Goal: Task Accomplishment & Management: Complete application form

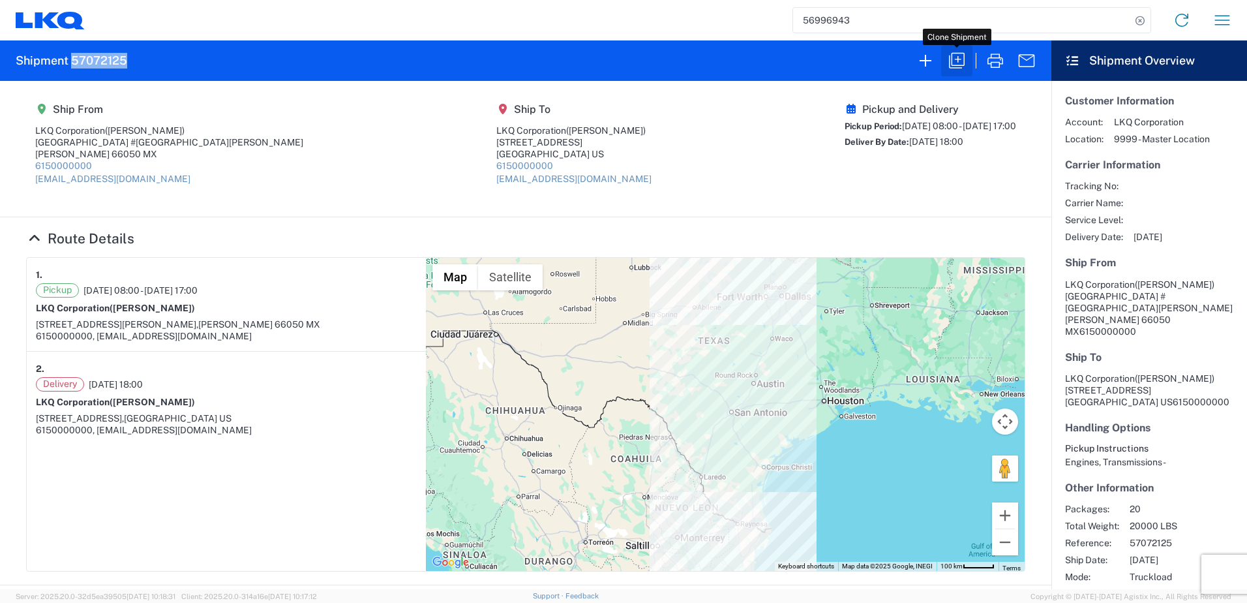
click at [949, 66] on icon "button" at bounding box center [957, 60] width 21 height 21
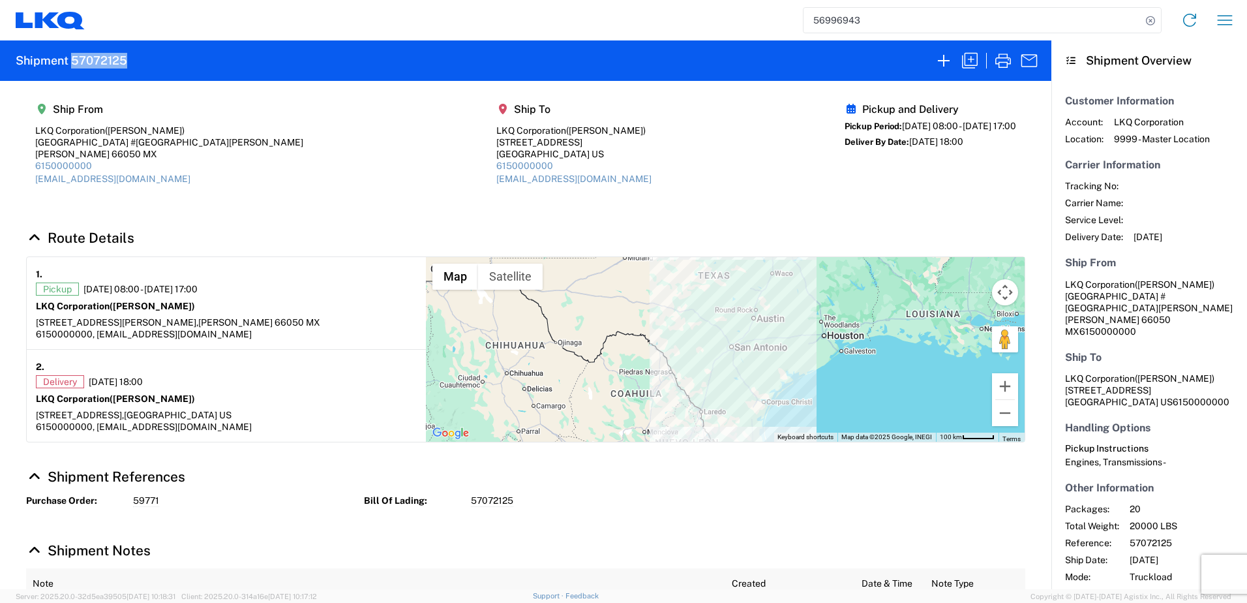
select select "FULL"
select select "US"
select select "LBS"
select select "IN"
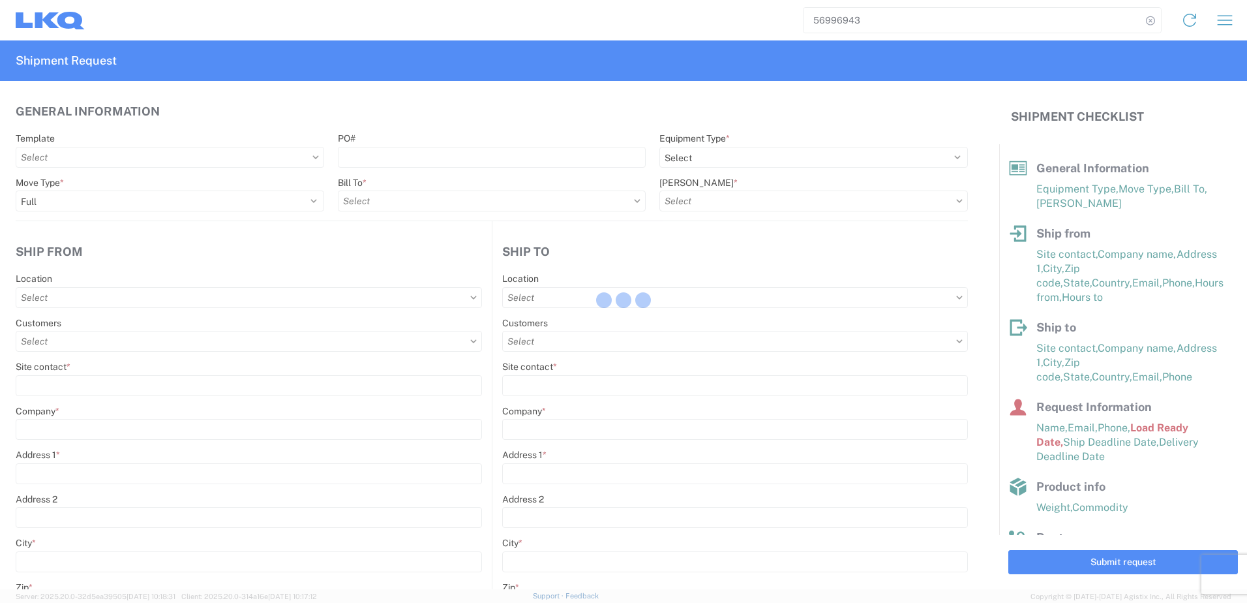
select select "STDV"
type input "[PERSON_NAME]"
type input "LKQ Corporation"
type input "[GEOGRAPHIC_DATA] #[GEOGRAPHIC_DATA][PERSON_NAME]"
type input "[PERSON_NAME]"
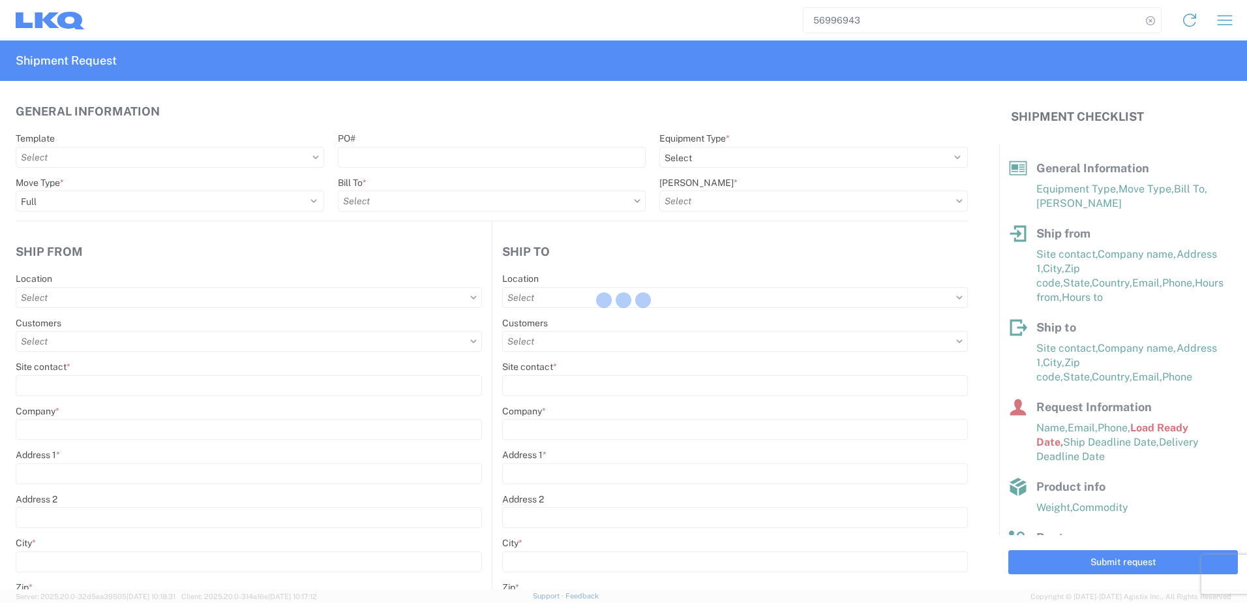
type input "66050"
select select
select select "MX"
type input "[EMAIL_ADDRESS][DOMAIN_NAME]"
type input "6150000000"
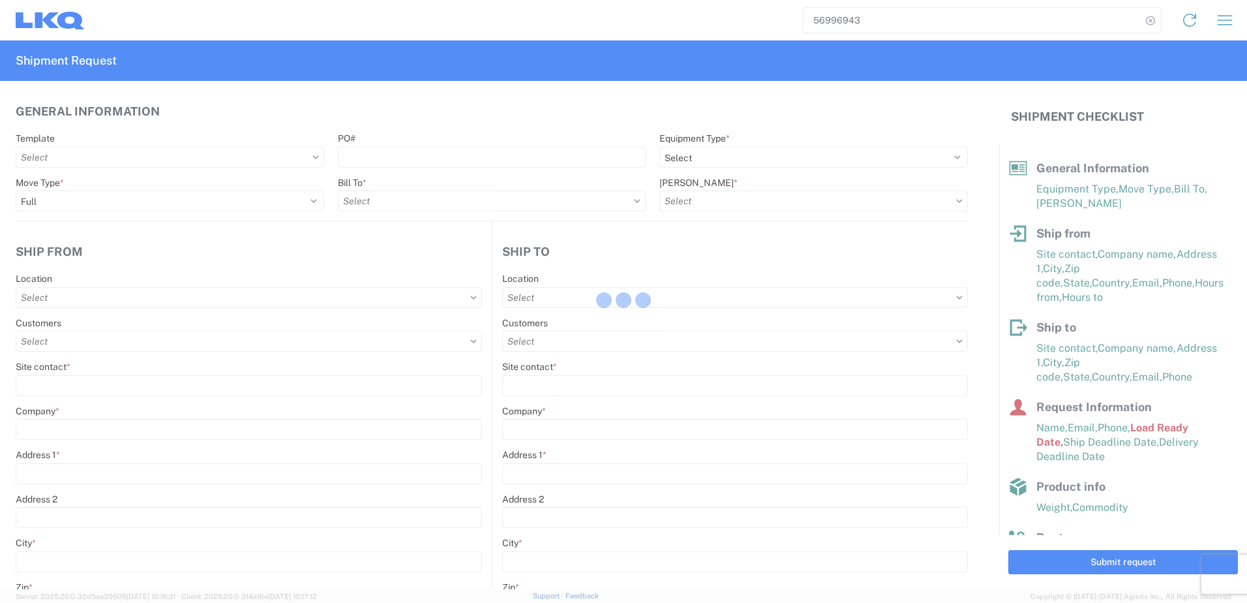
type input "08:00:00"
type input "17:00:00"
select select
type input "[PERSON_NAME]"
type input "LKQ Corporation"
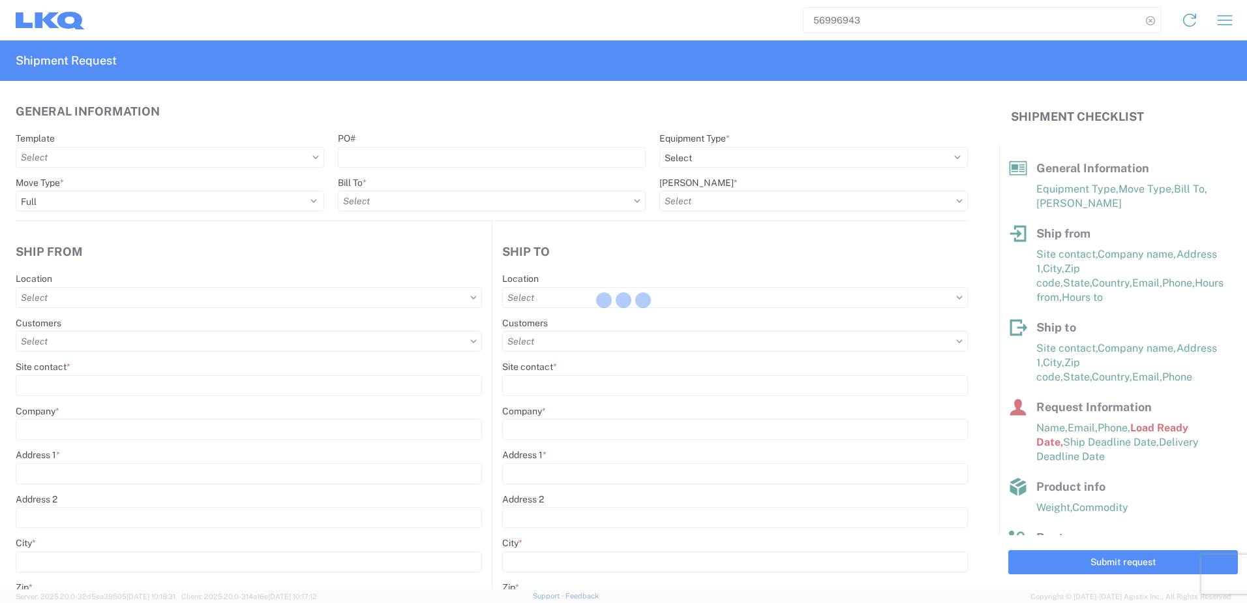
type input "[STREET_ADDRESS]"
type input "[GEOGRAPHIC_DATA]"
type input "75050"
select select
type input "[EMAIL_ADDRESS][DOMAIN_NAME]"
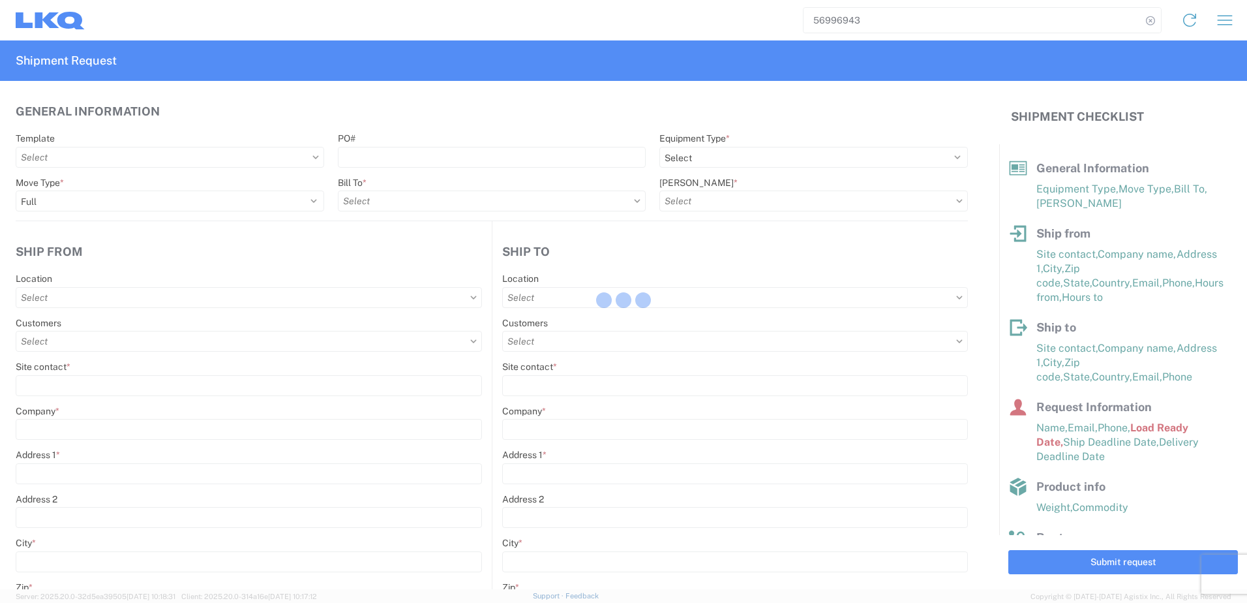
type input "6150000000"
type input "18:00:00"
type input "19:00:00"
select select
type input "[PERSON_NAME]"
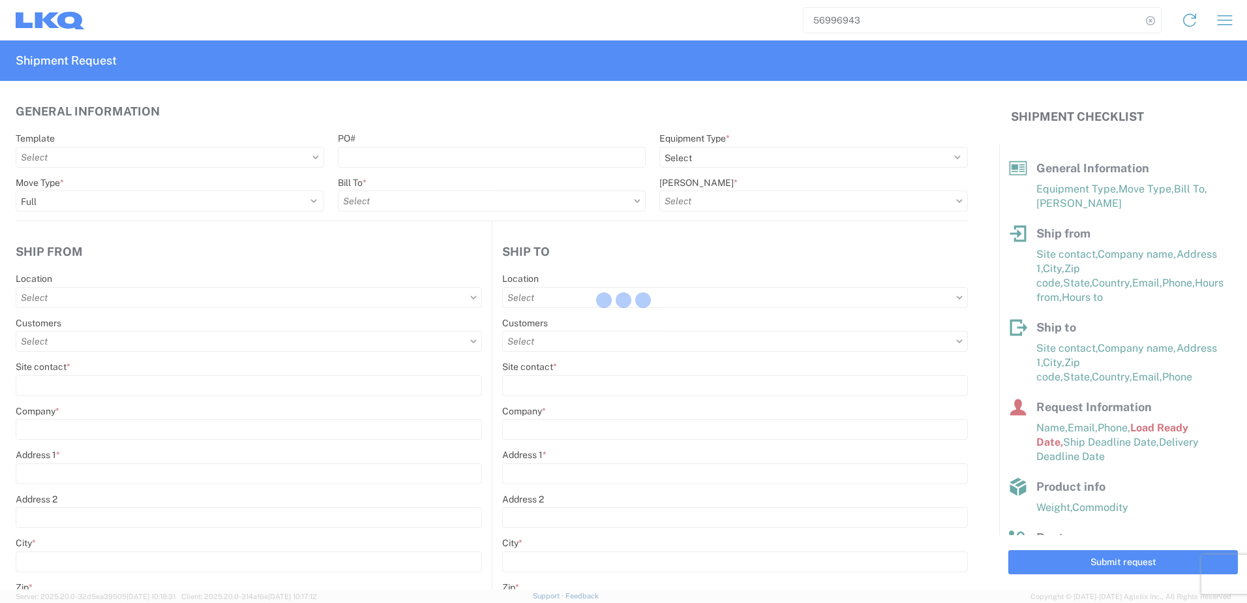
type input "[EMAIL_ADDRESS][DOMAIN_NAME]"
type input "82218326"
type input "[DATE]"
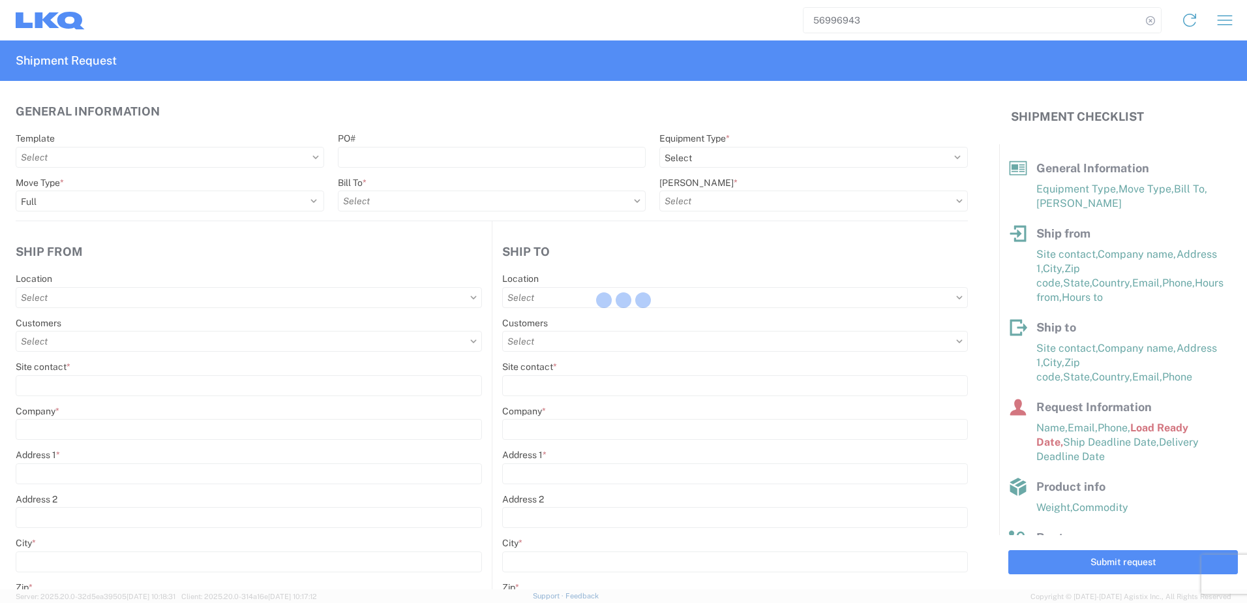
type textarea "SWIFT/TRANSMEX"
type input "20000"
type input "Engines, Transmissions"
type input "20"
type input "1"
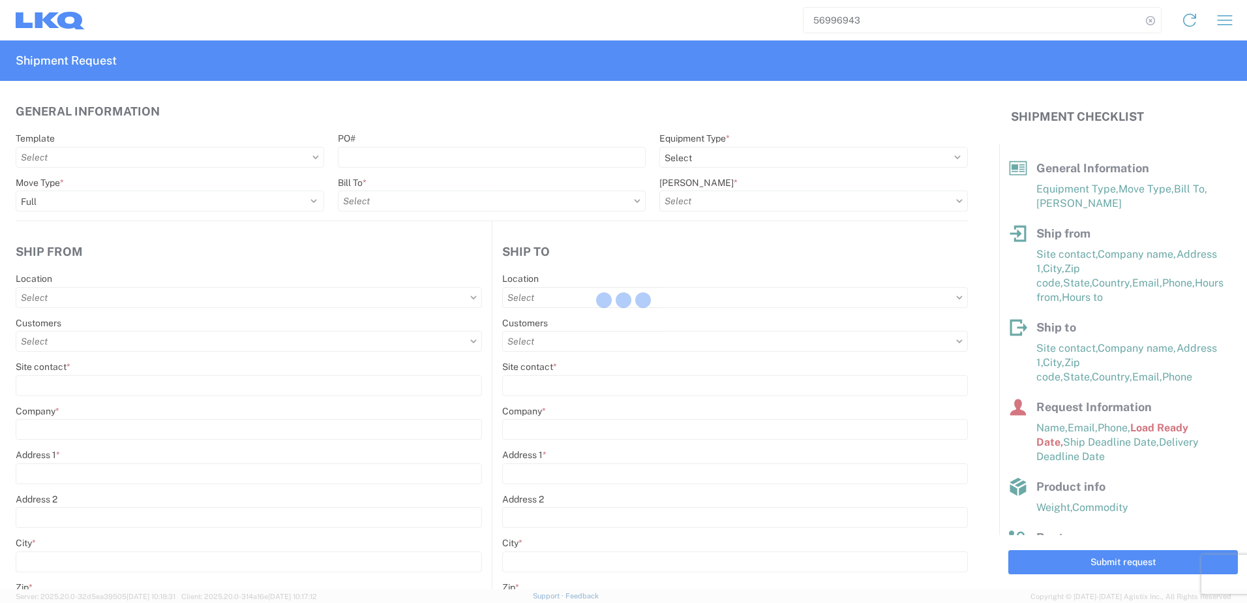
type input "0.33"
type input "0.06"
select select "FT"
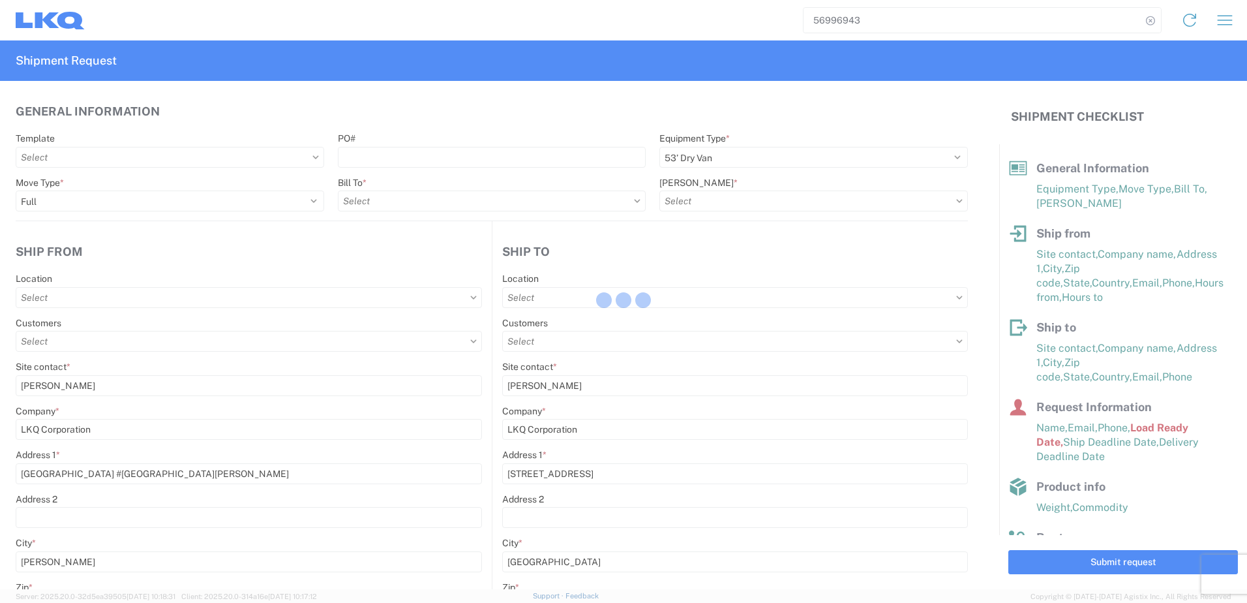
type input "1882 - North American ATK Corporation"
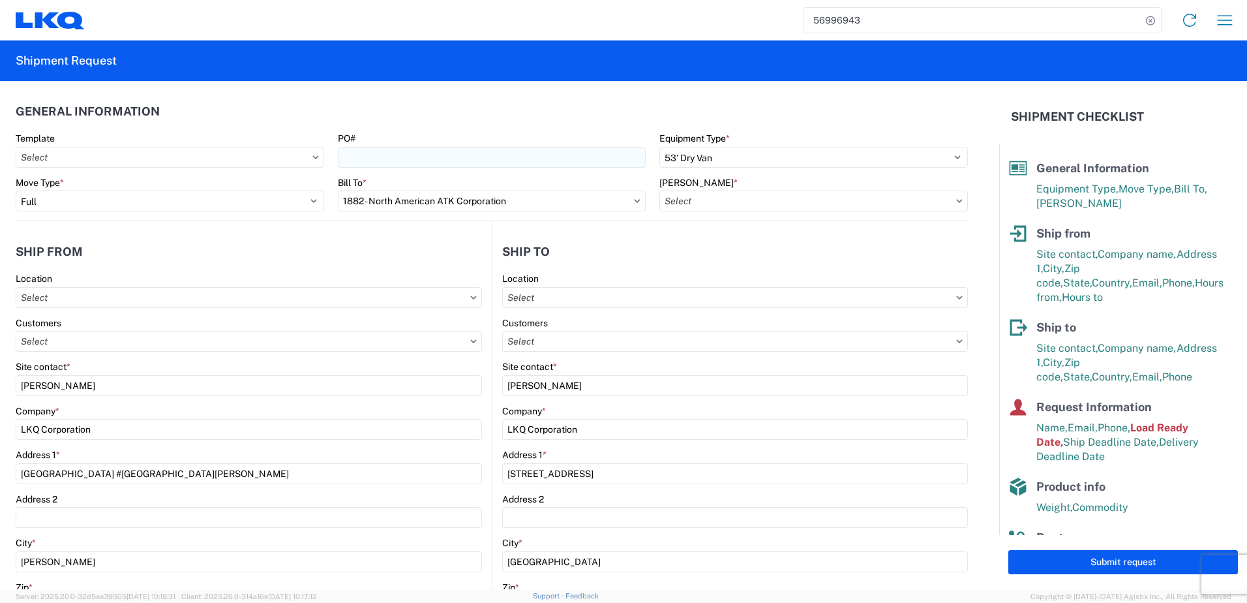
type input "1883 - Vege de Mexico S.A. de C.V"
type input "1882-3300-50180-0000 - 1882 Freight In - Parts, 1882-3300-50180-0000 - 1882 Fre…"
type input "1882 - North American ATK Corporation"
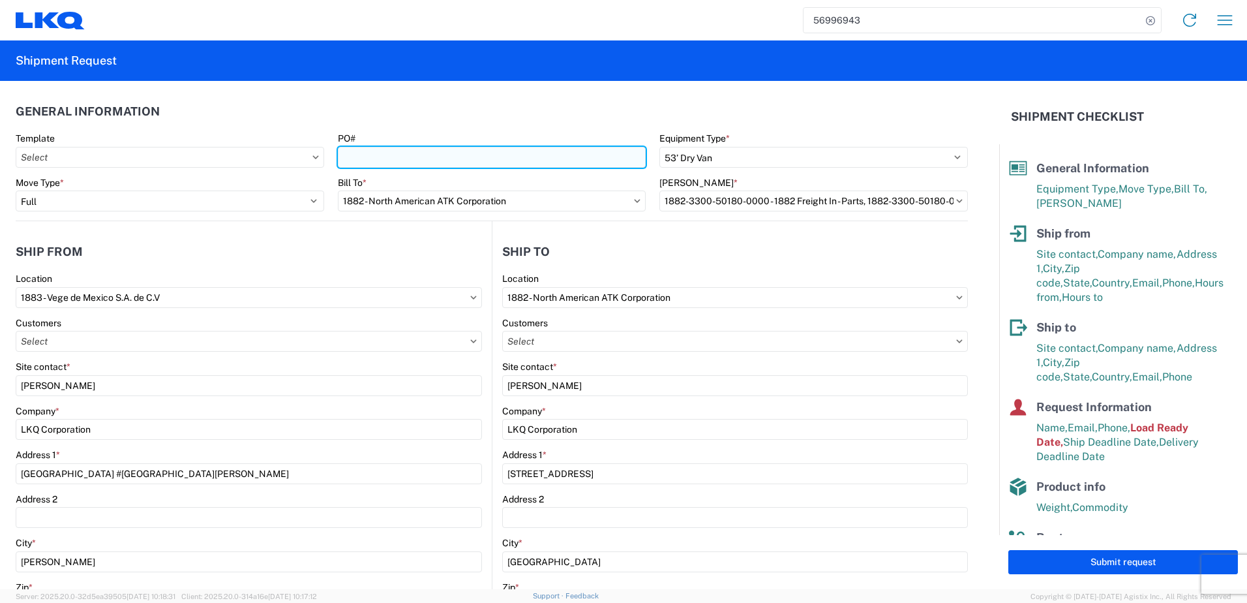
click at [412, 152] on input "PO#" at bounding box center [492, 157] width 309 height 21
paste input "59782"
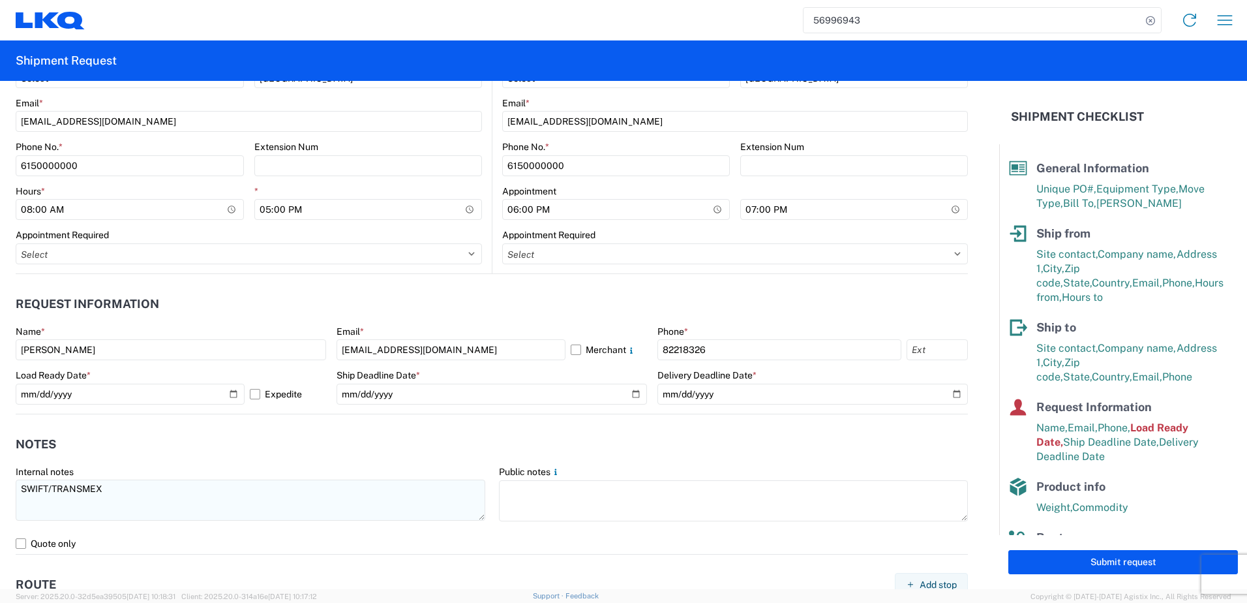
scroll to position [547, 0]
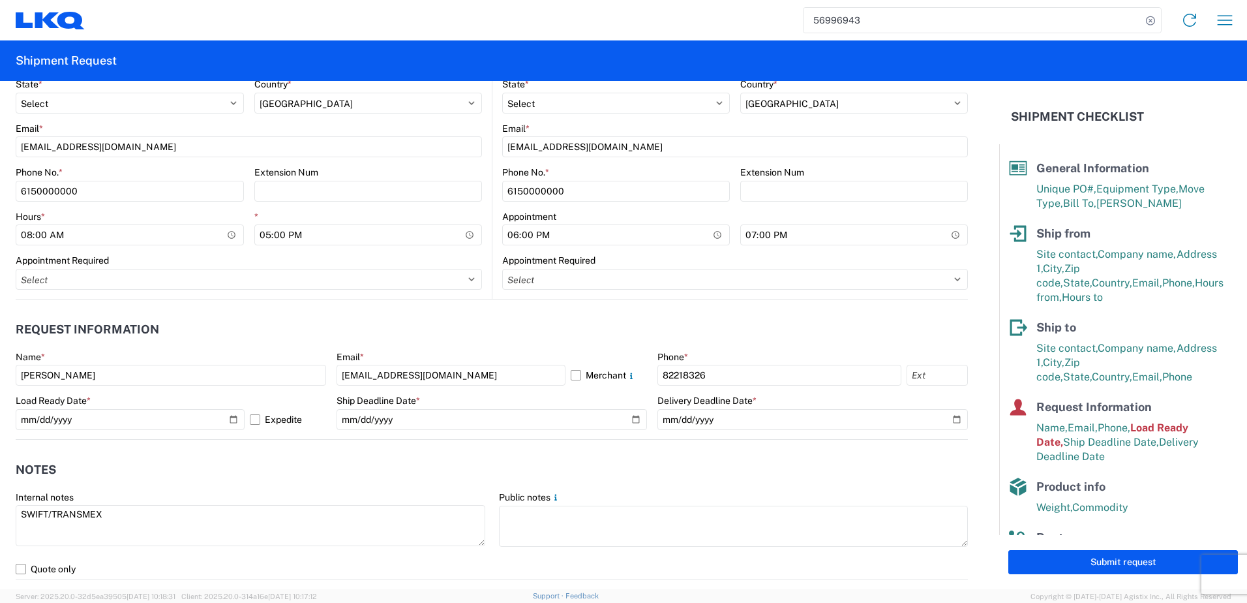
type input "59782"
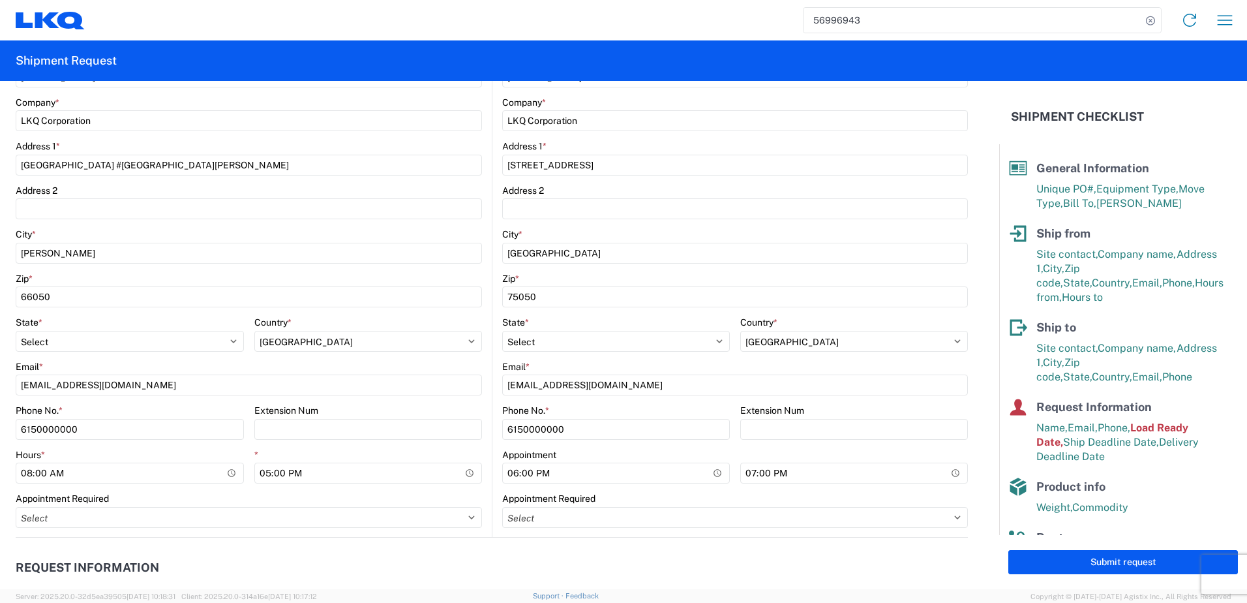
scroll to position [261, 0]
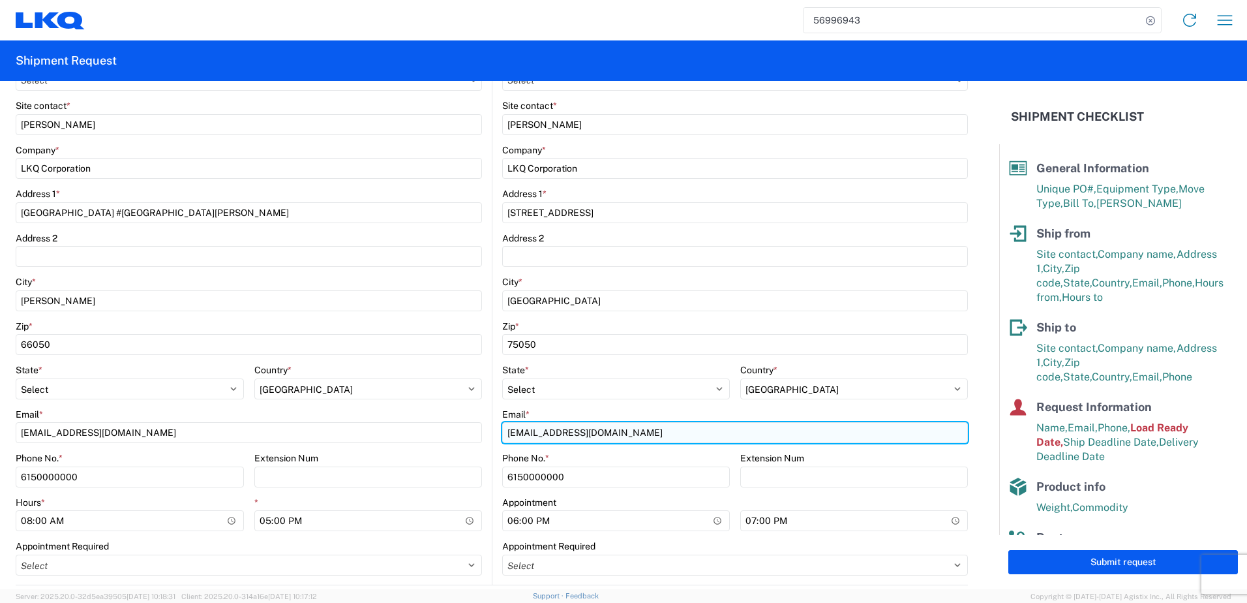
click at [612, 433] on input "[EMAIL_ADDRESS][DOMAIN_NAME]" at bounding box center [735, 432] width 466 height 21
paste input "rbell@LKQCORP"
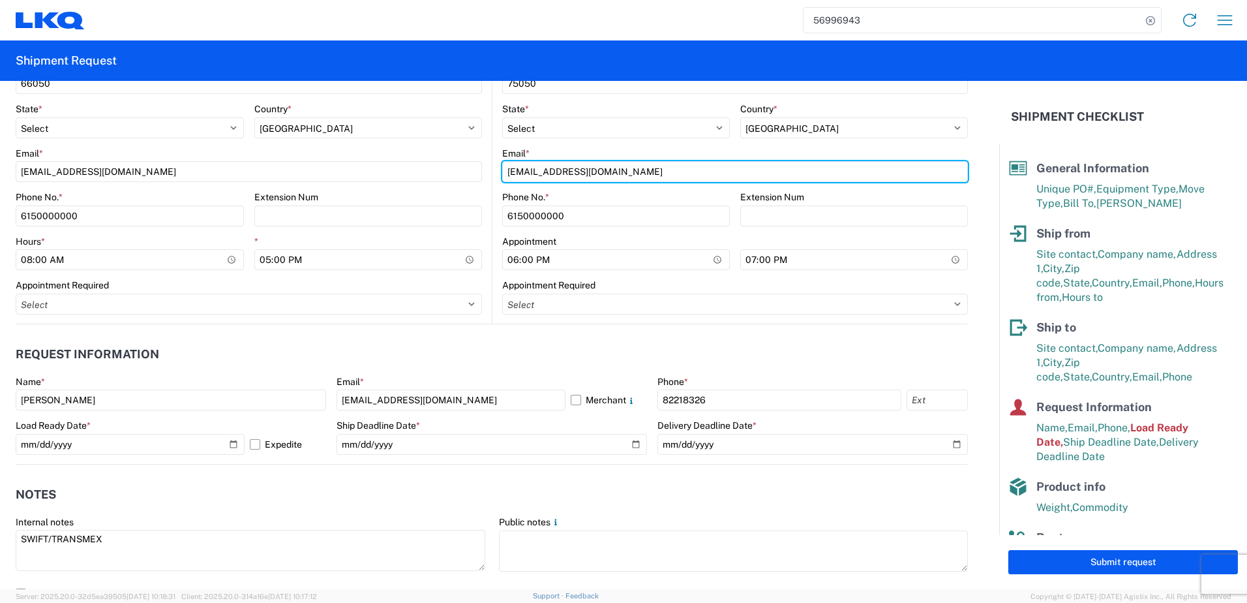
scroll to position [652, 0]
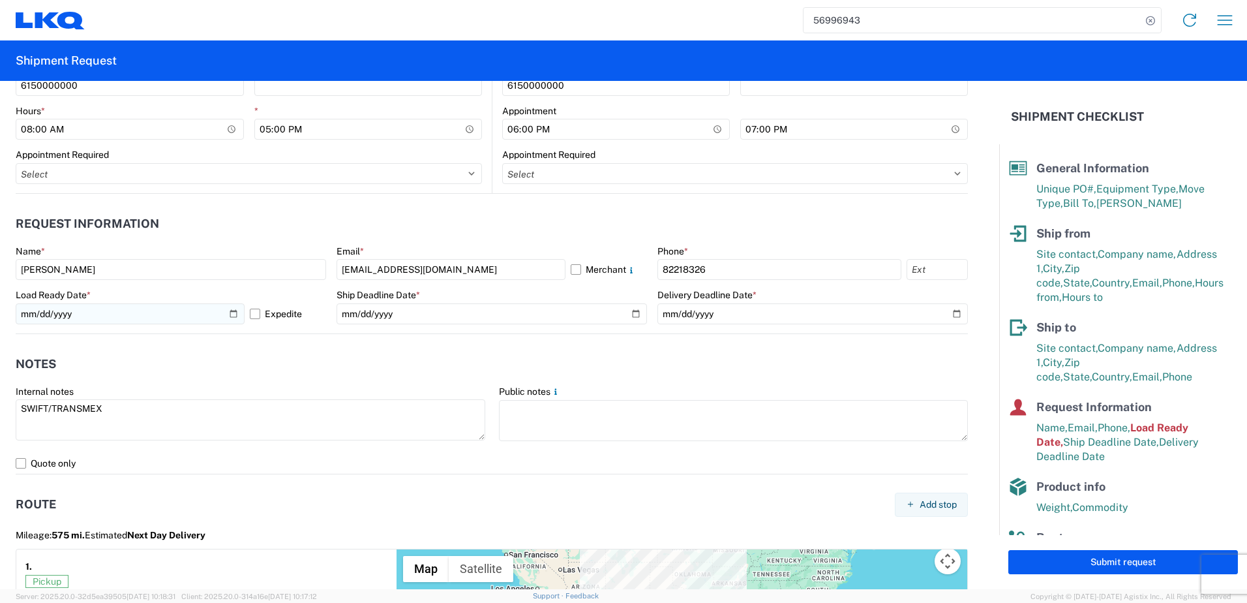
type input "[EMAIL_ADDRESS][DOMAIN_NAME]"
click at [232, 311] on input "[DATE]" at bounding box center [130, 313] width 229 height 21
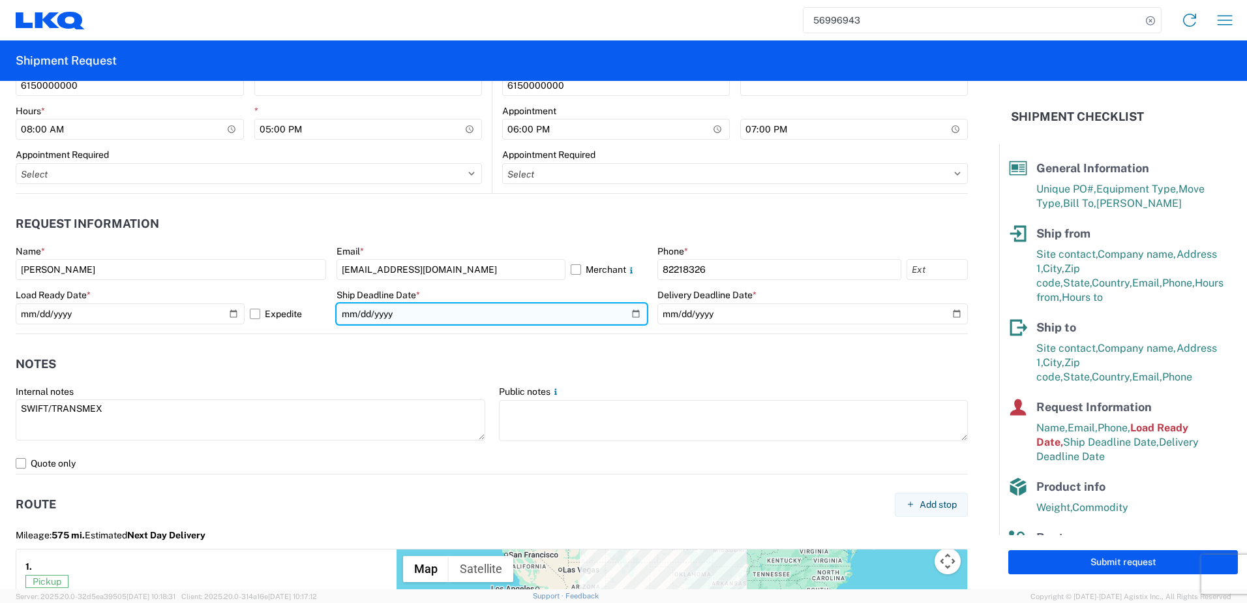
click at [635, 313] on input "[DATE]" at bounding box center [492, 313] width 311 height 21
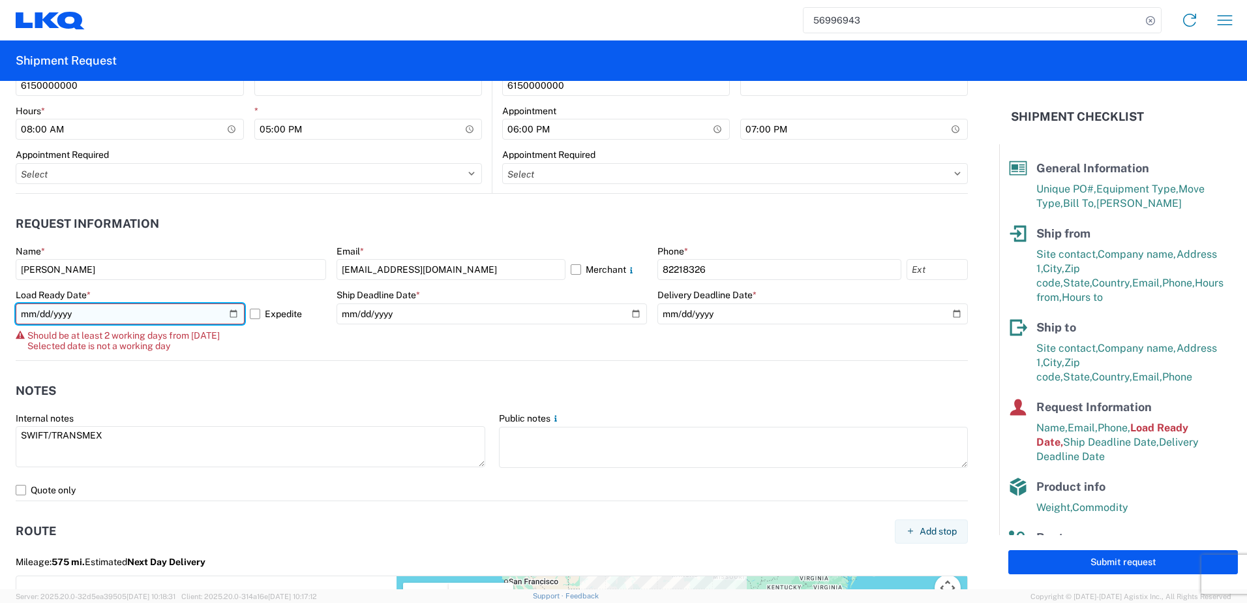
click at [230, 312] on input "[DATE]" at bounding box center [130, 313] width 229 height 21
click at [234, 315] on input "[DATE]" at bounding box center [130, 313] width 229 height 21
type input "[DATE]"
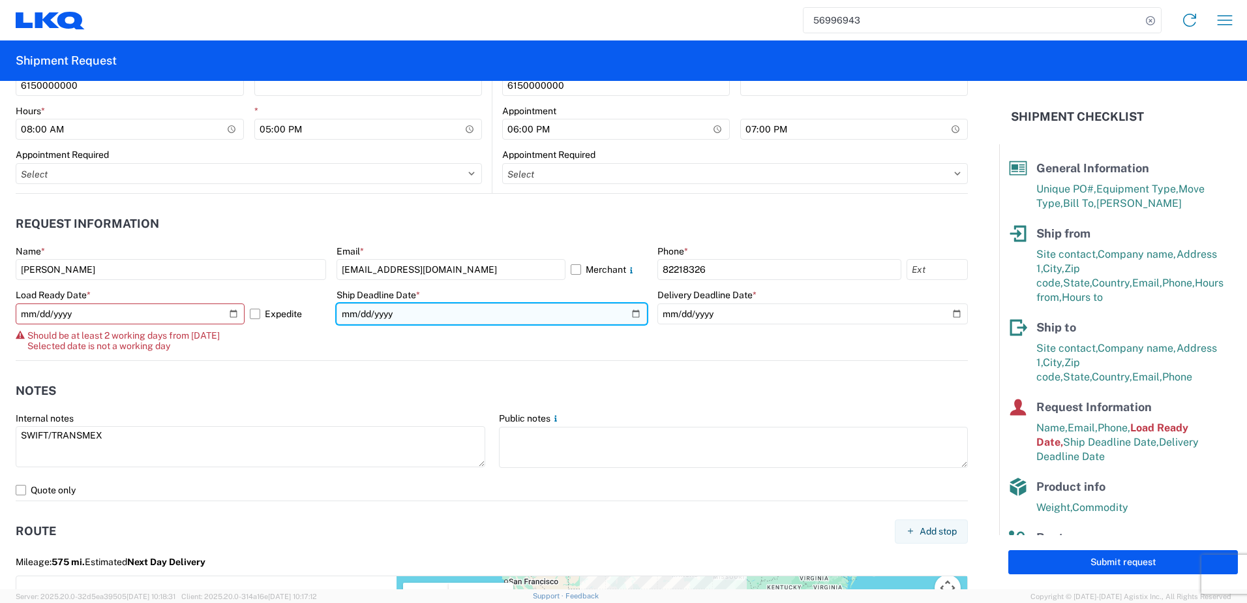
click at [635, 314] on input "[DATE]" at bounding box center [492, 313] width 311 height 21
click at [631, 312] on input "[DATE]" at bounding box center [492, 313] width 311 height 21
type input "[DATE]"
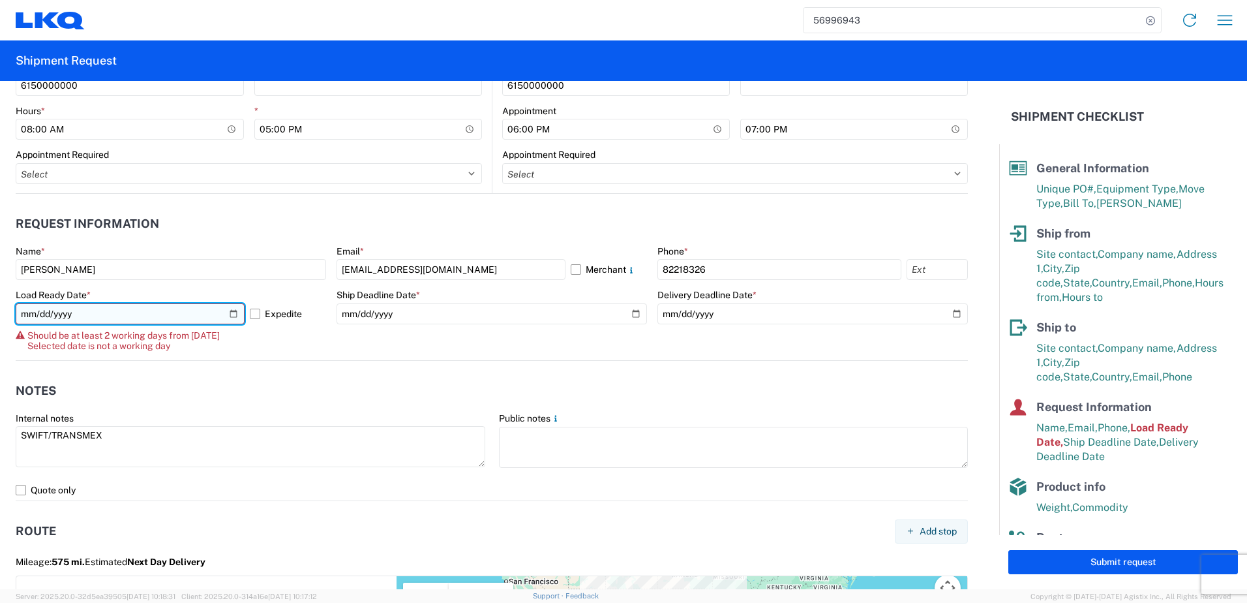
click at [230, 311] on input "[DATE]" at bounding box center [130, 313] width 229 height 21
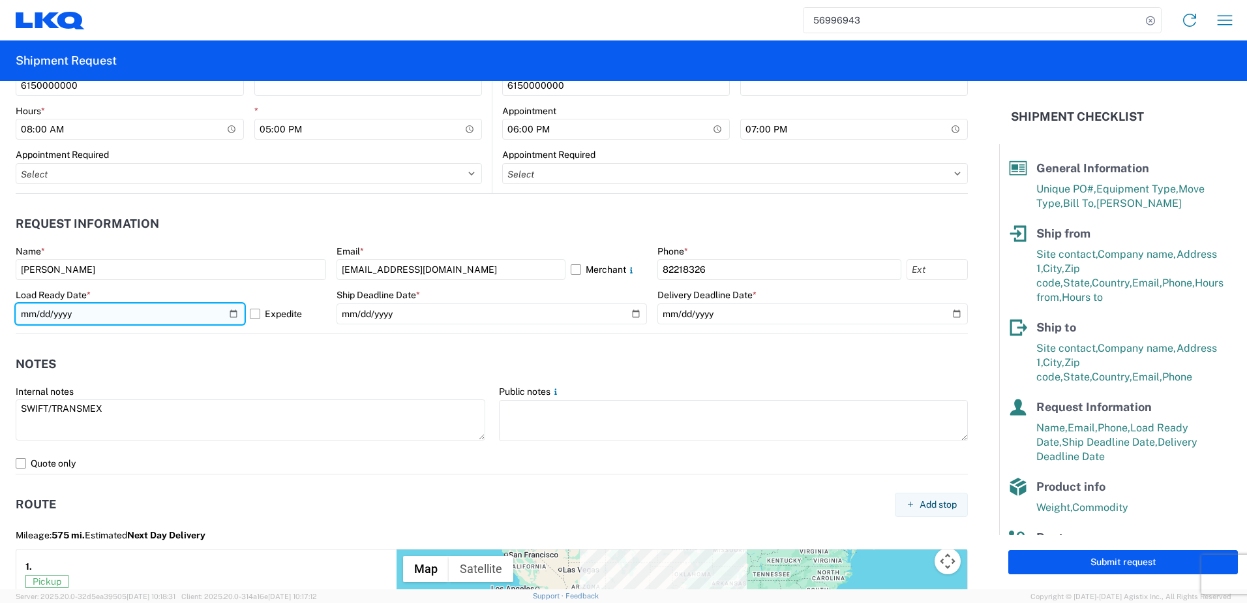
click at [226, 314] on input "[DATE]" at bounding box center [130, 313] width 229 height 21
type input "[DATE]"
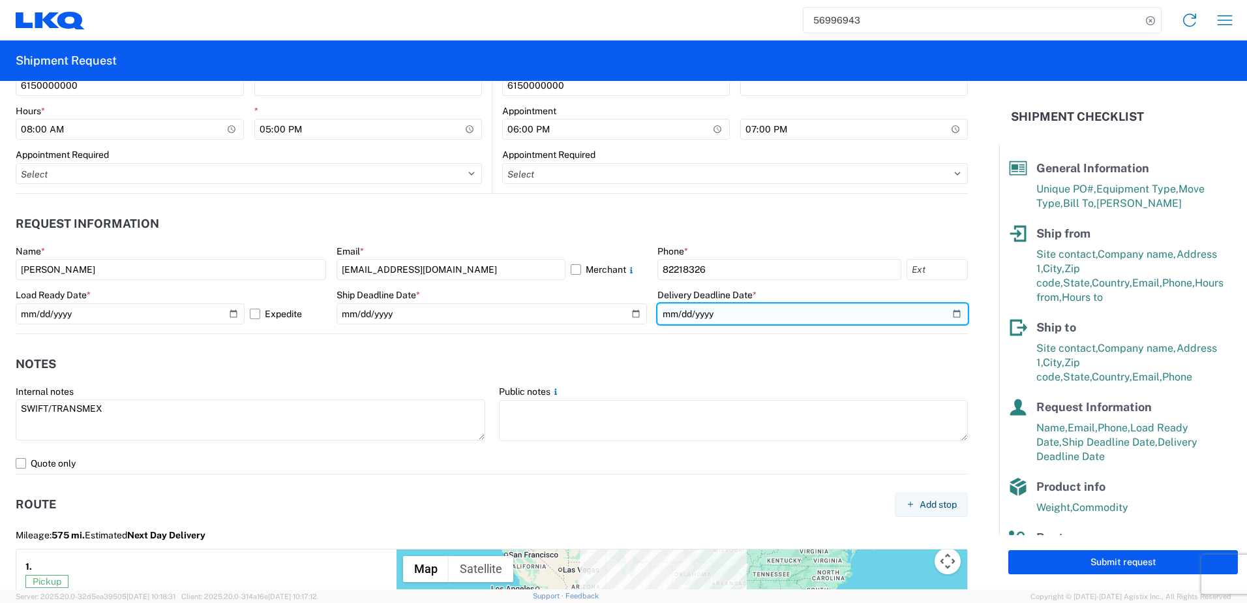
click at [952, 313] on input "[DATE]" at bounding box center [813, 313] width 311 height 21
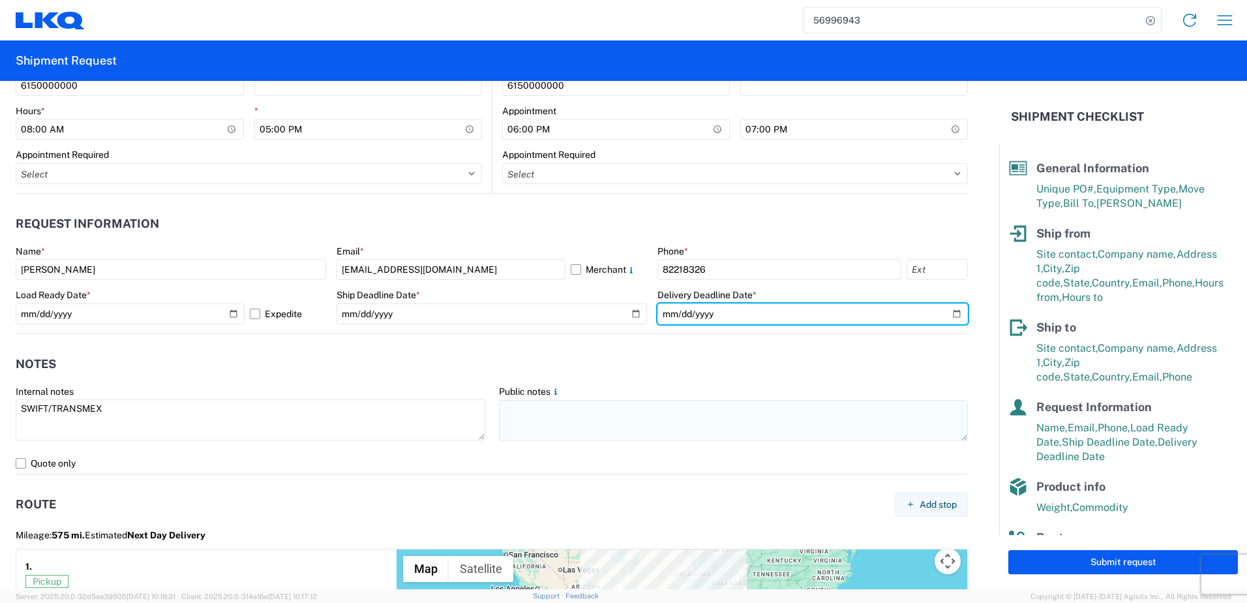
type input "[DATE]"
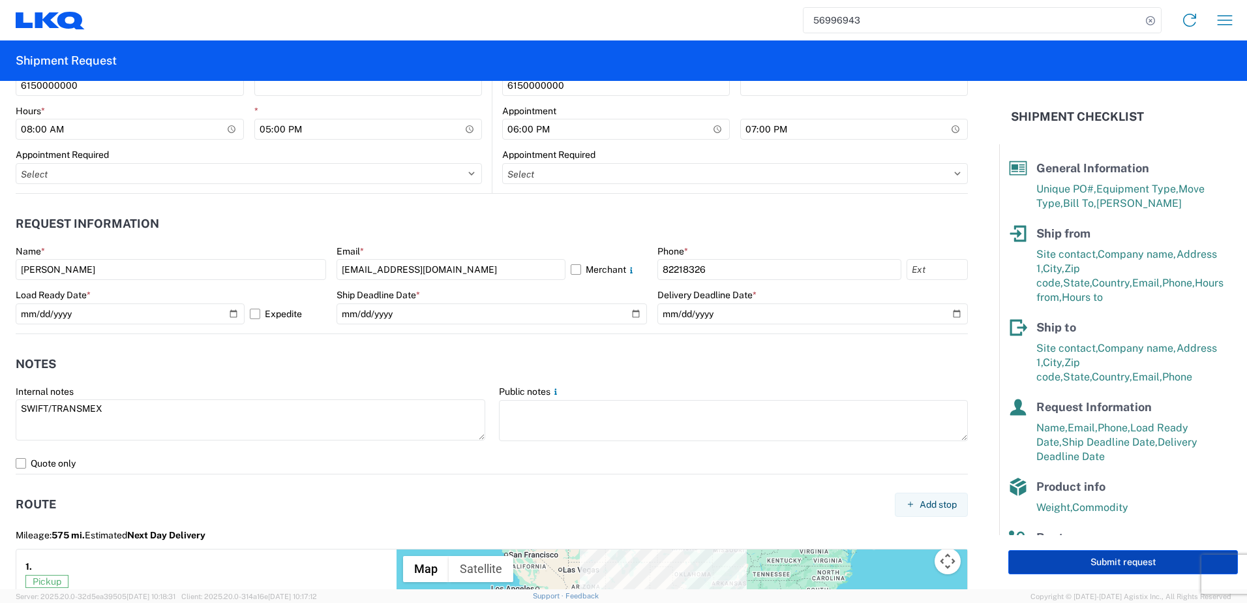
click at [1088, 568] on button "Submit request" at bounding box center [1124, 562] width 230 height 24
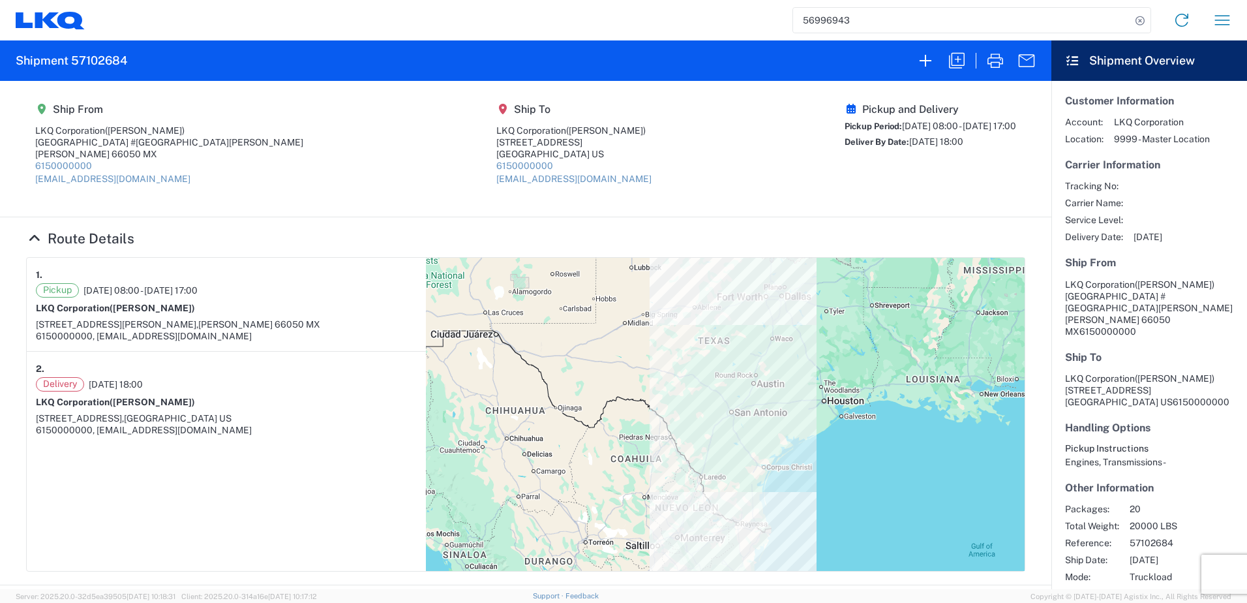
click at [95, 56] on h2 "Shipment 57102684" at bounding box center [72, 61] width 112 height 16
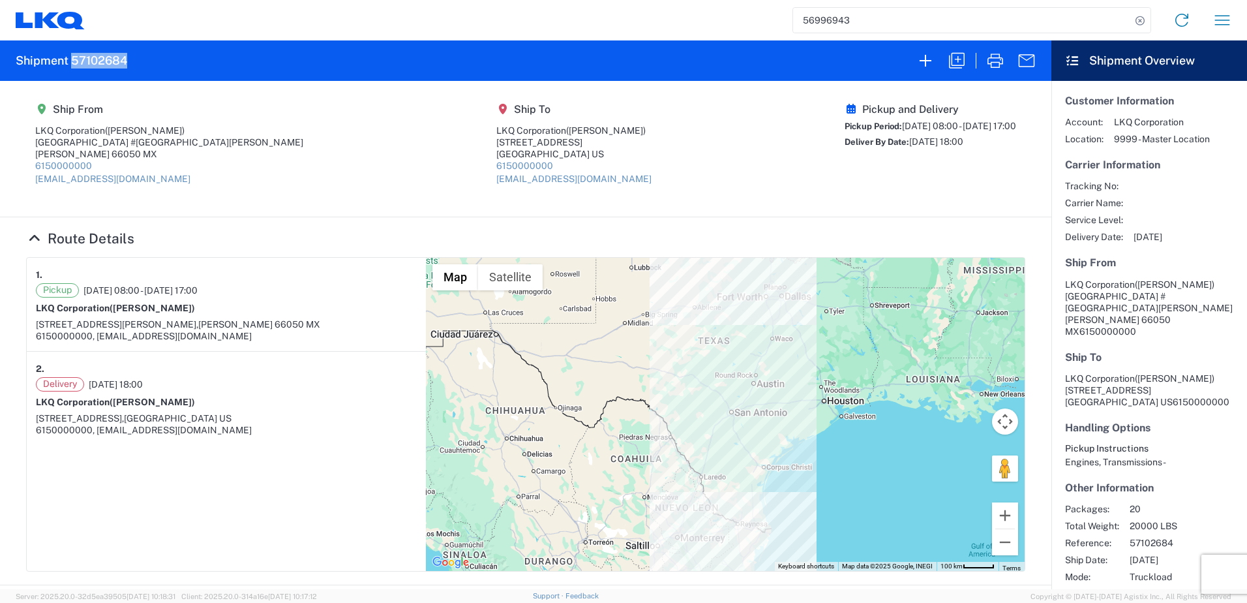
click at [95, 56] on h2 "Shipment 57102684" at bounding box center [72, 61] width 112 height 16
